Goal: Information Seeking & Learning: Learn about a topic

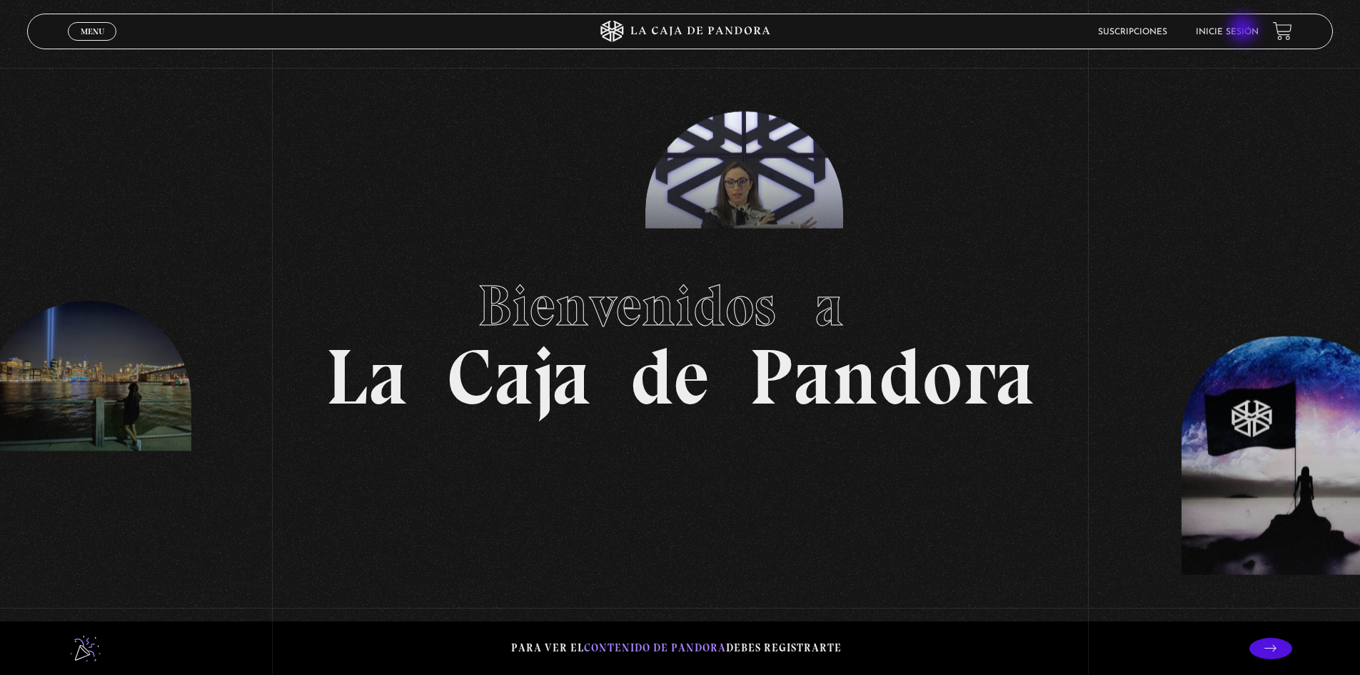
click at [1244, 30] on link "Inicie sesión" at bounding box center [1227, 32] width 63 height 9
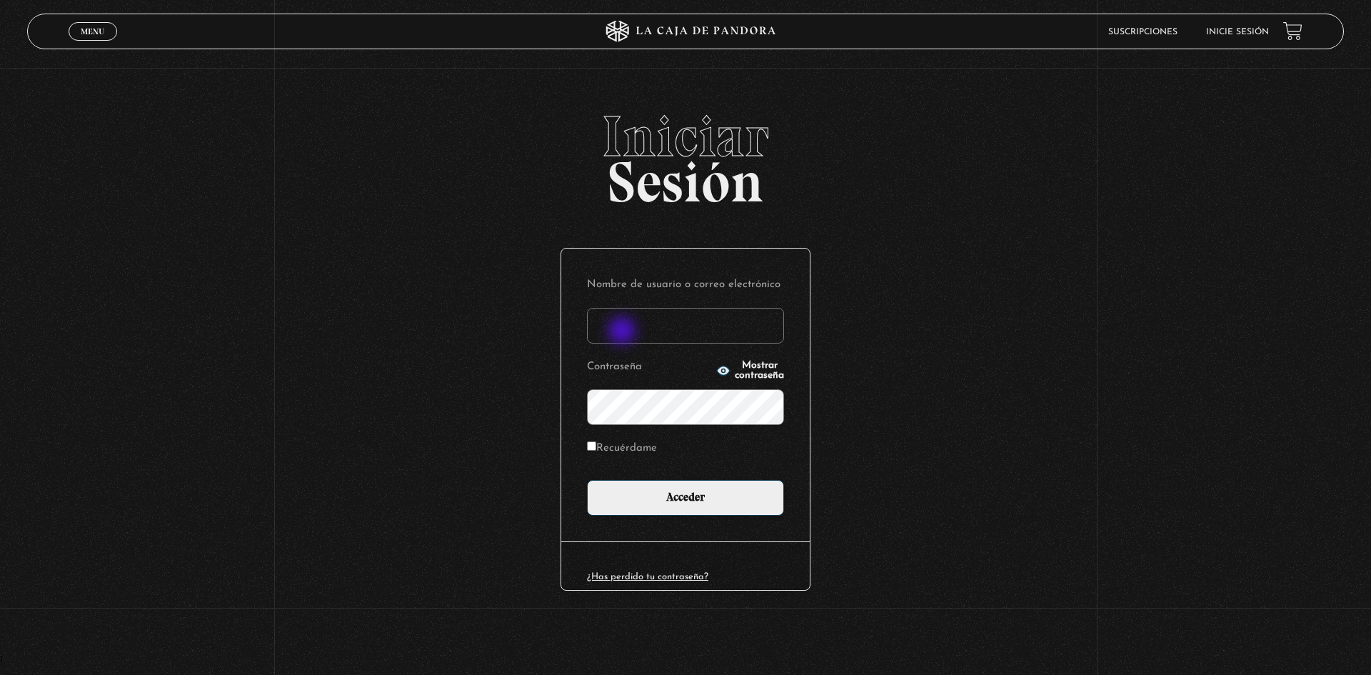
click at [623, 332] on input "Nombre de usuario o correo electrónico" at bounding box center [685, 326] width 197 height 36
type input "Andy95"
click at [587, 480] on input "Acceder" at bounding box center [685, 498] width 197 height 36
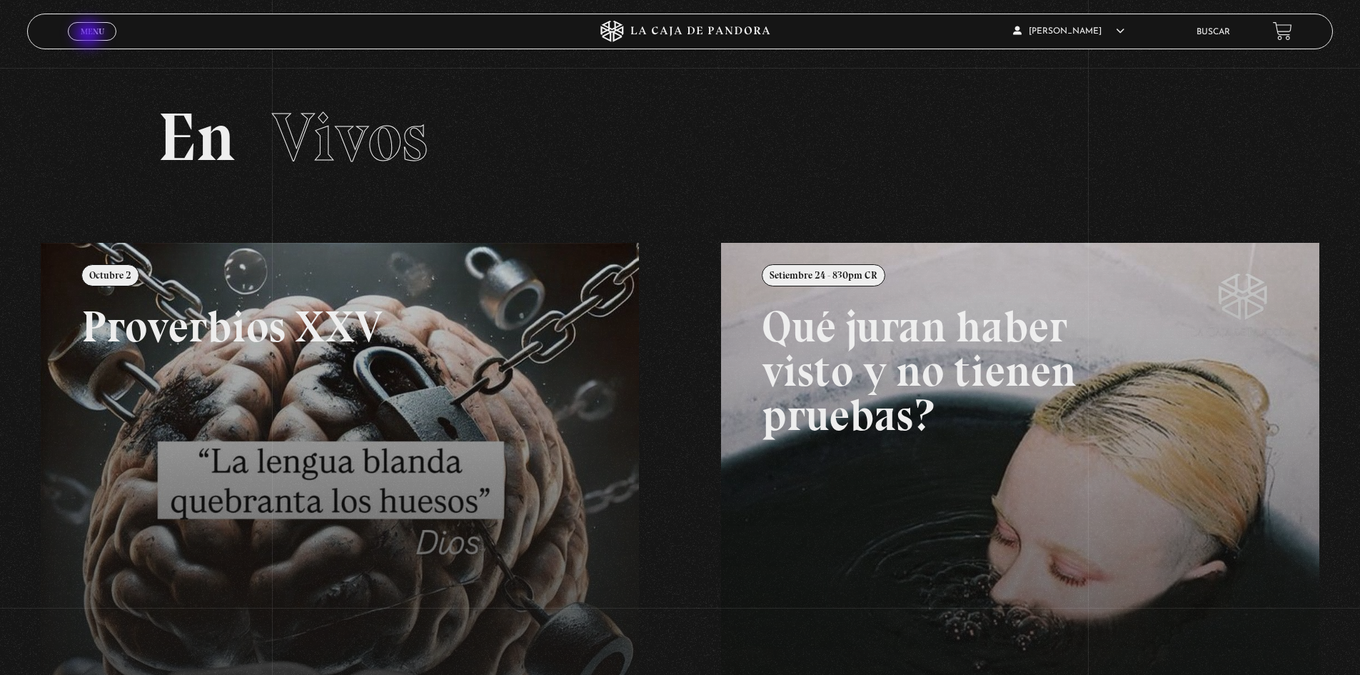
click at [90, 35] on span "Menu" at bounding box center [93, 31] width 24 height 9
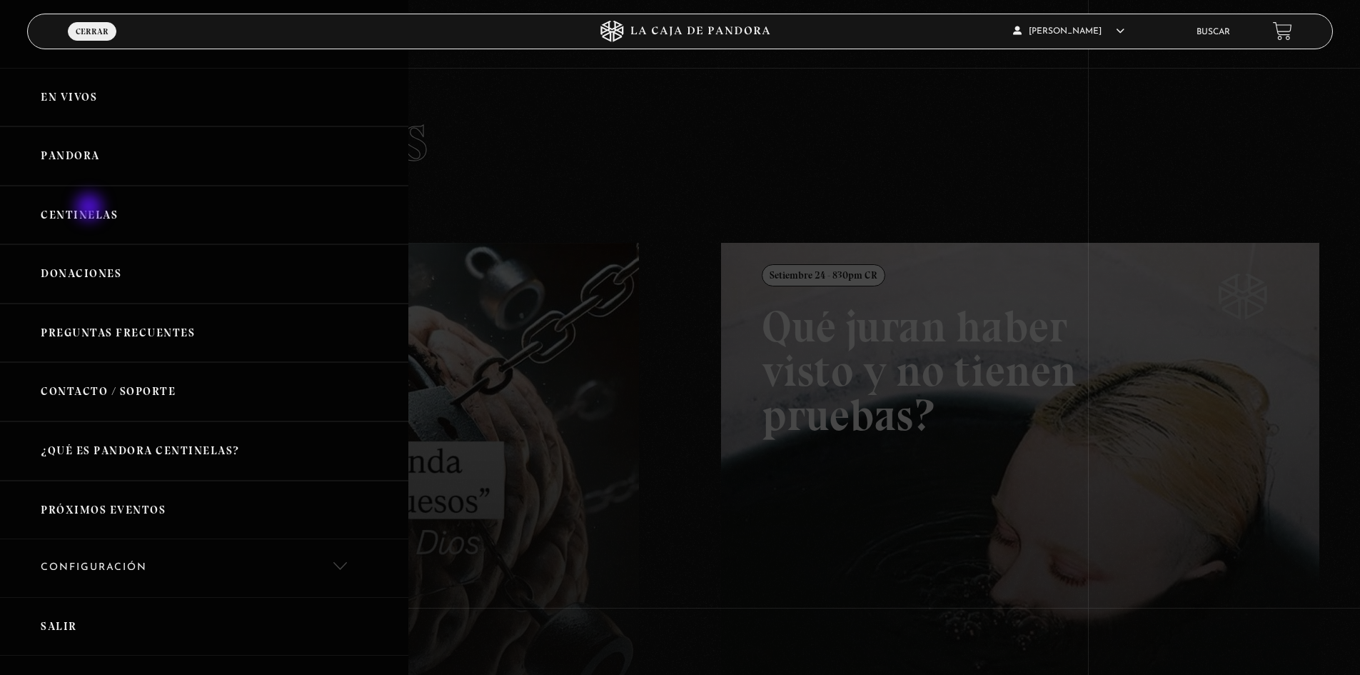
click at [91, 208] on link "Centinelas" at bounding box center [204, 215] width 408 height 59
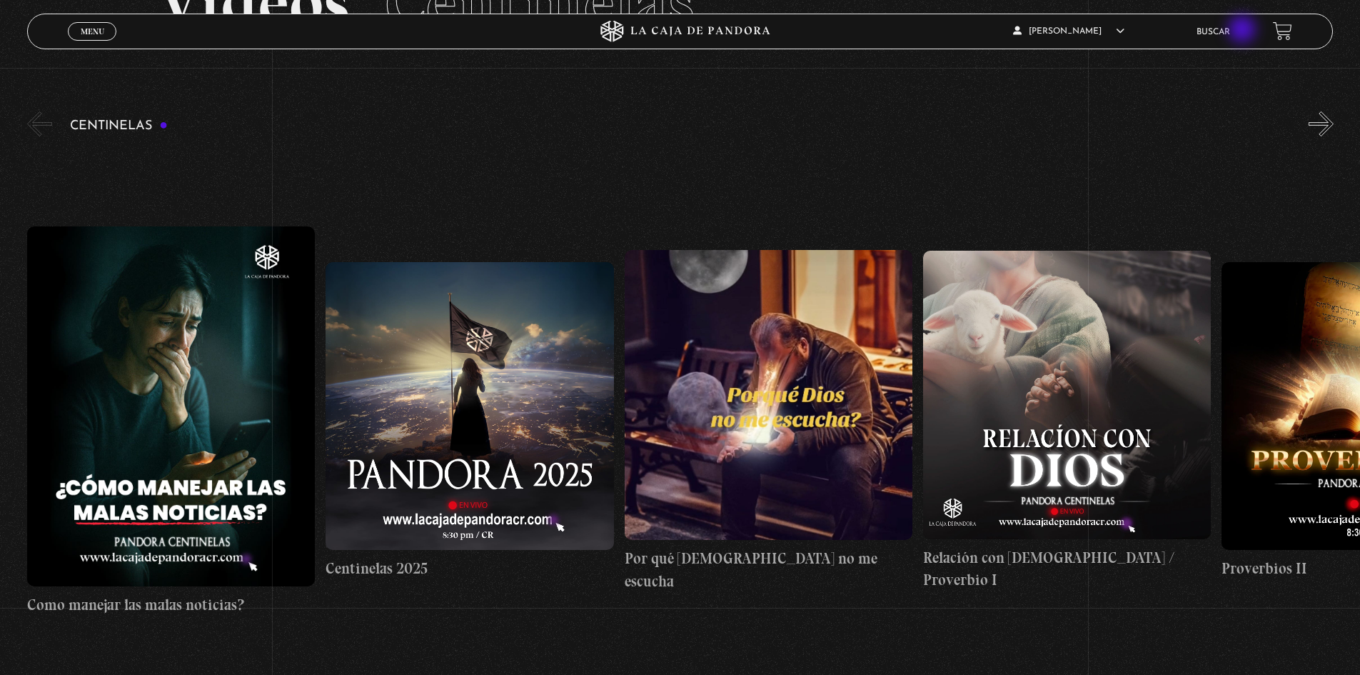
scroll to position [71, 0]
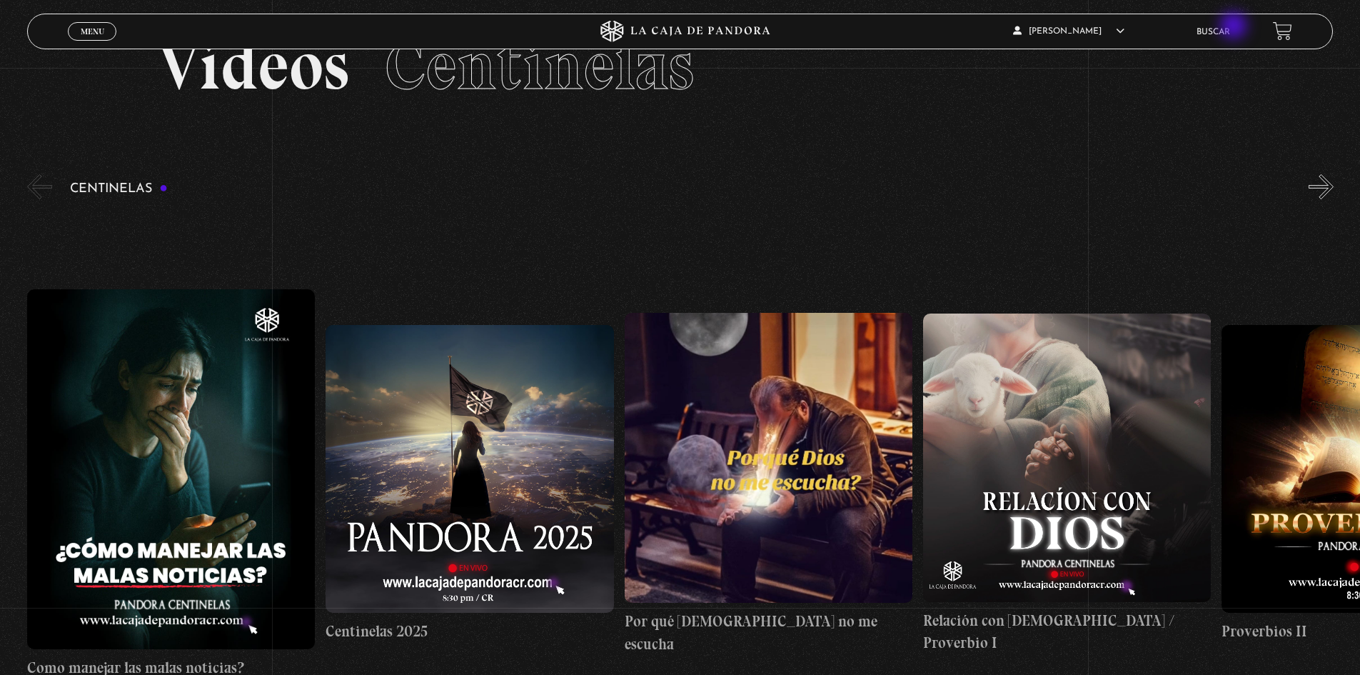
click at [1230, 28] on link "Buscar" at bounding box center [1213, 32] width 34 height 9
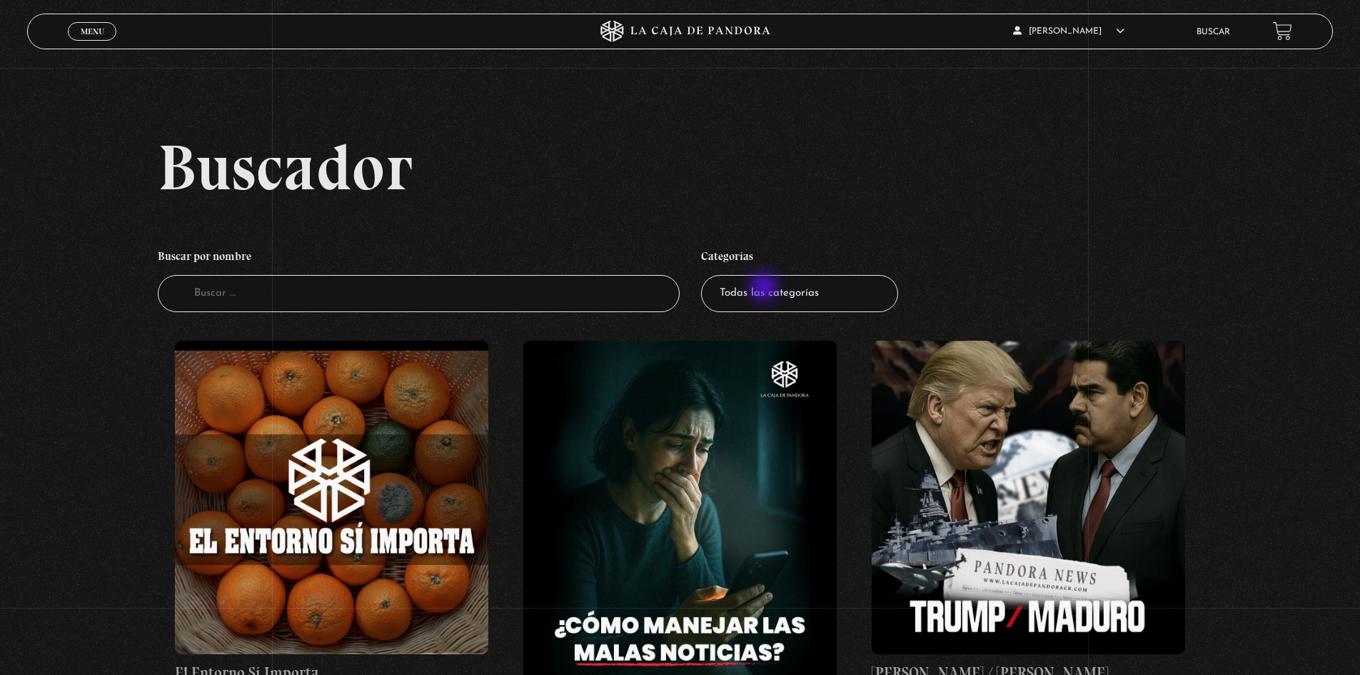
click at [765, 288] on select "Todas las categorías 11:11 Humanitario (1) Amo los [DATE] (4) Análisis de serie…" at bounding box center [799, 294] width 197 height 38
select select "centinelas"
click at [706, 275] on select "Todas las categorías 11:11 Humanitario (1) Amo los [DATE] (4) Análisis de serie…" at bounding box center [799, 294] width 197 height 38
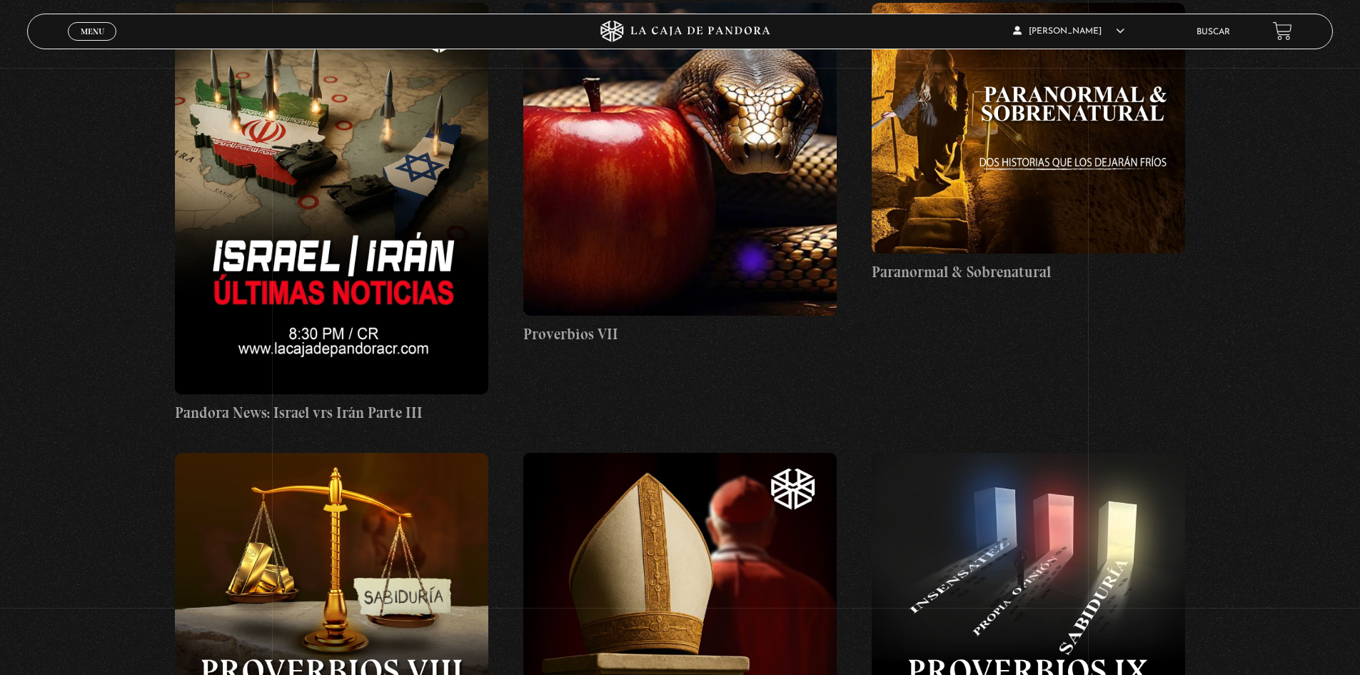
scroll to position [2927, 0]
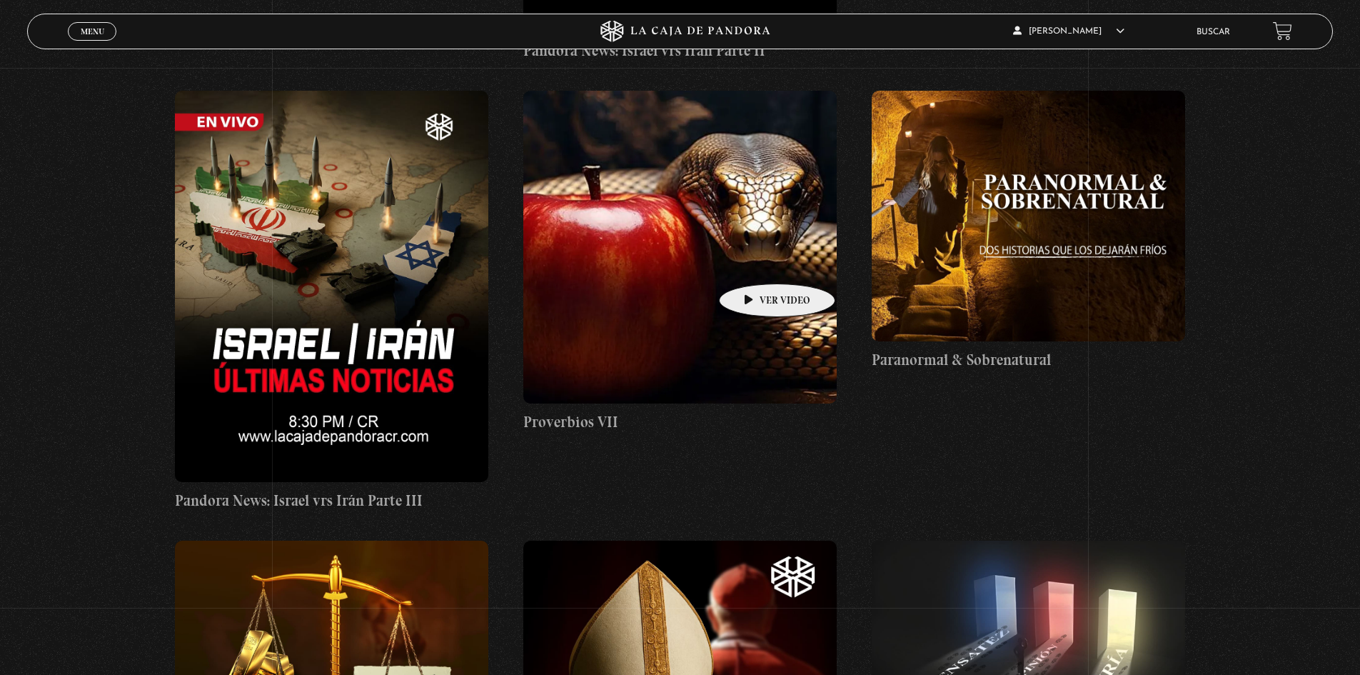
click at [755, 262] on figure at bounding box center [679, 247] width 313 height 313
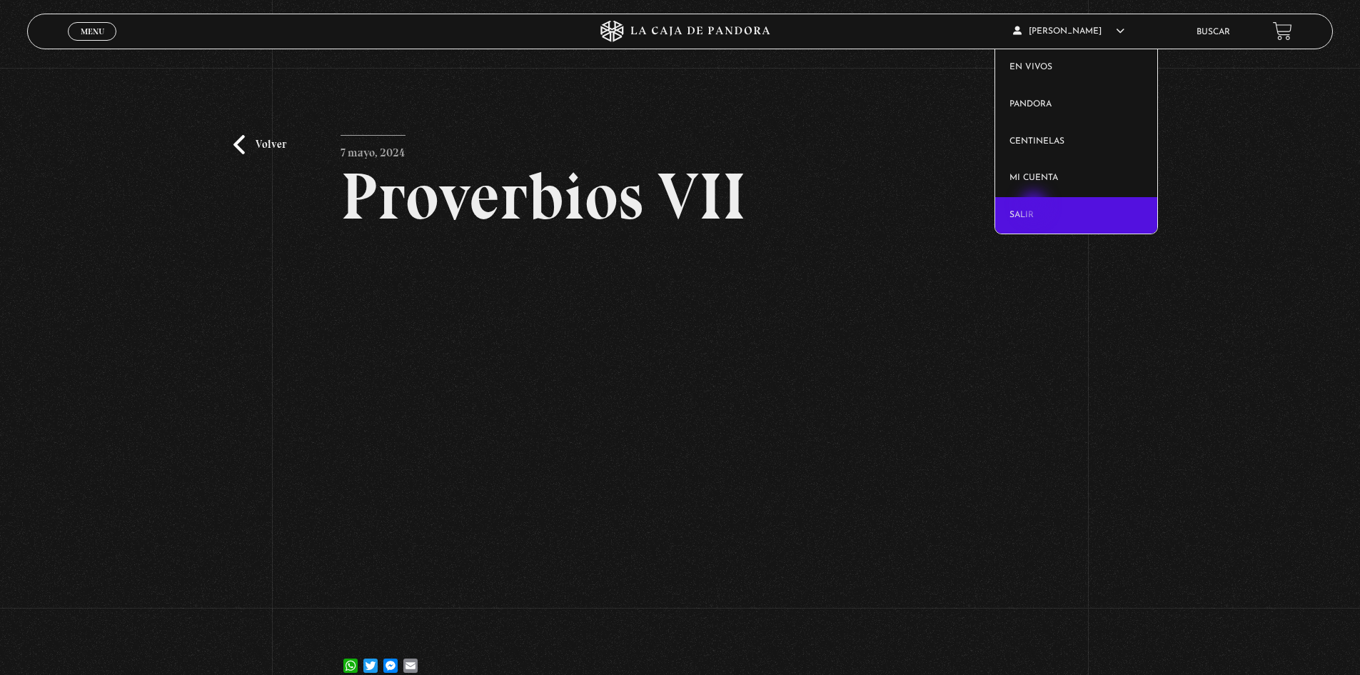
click at [1035, 206] on link "Salir" at bounding box center [1076, 215] width 162 height 37
